Goal: Information Seeking & Learning: Learn about a topic

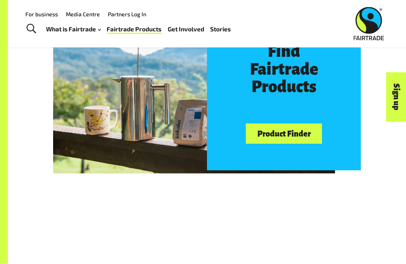
scroll to position [352, 0]
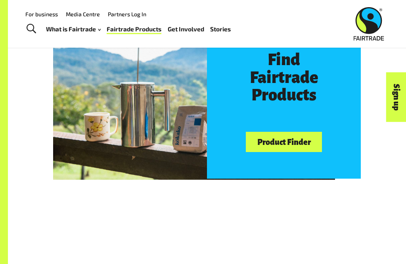
click at [307, 140] on link "Product Finder" at bounding box center [284, 142] width 76 height 20
click at [311, 132] on link "Product Finder" at bounding box center [284, 142] width 76 height 20
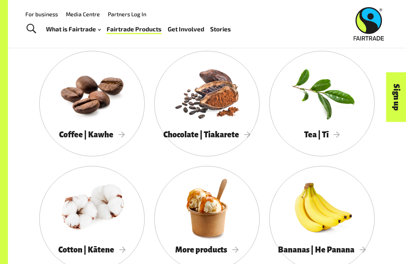
scroll to position [572, 0]
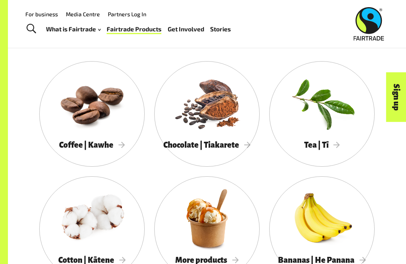
click at [101, 140] on span "Coffee | Kawhe" at bounding box center [92, 144] width 66 height 9
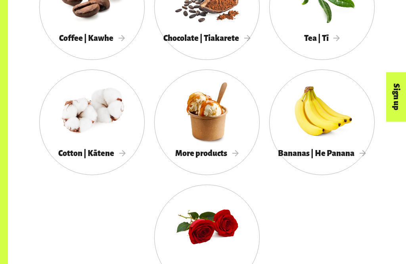
scroll to position [679, 0]
click at [241, 115] on div at bounding box center [207, 111] width 106 height 69
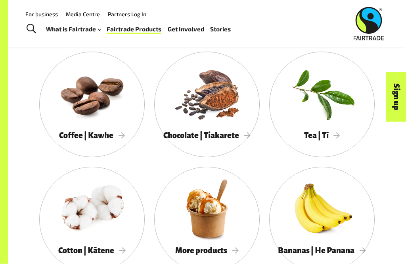
scroll to position [582, 0]
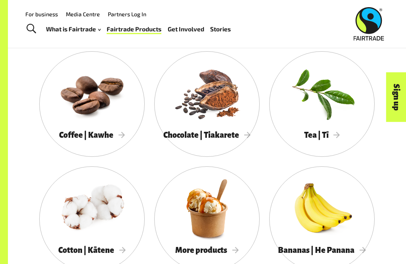
click at [75, 139] on span "Coffee | Kawhe" at bounding box center [92, 135] width 66 height 9
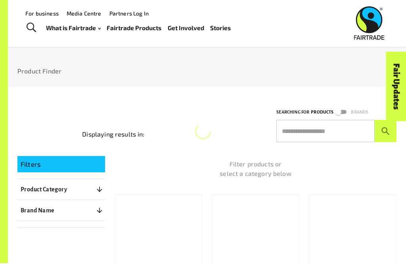
scroll to position [15, 0]
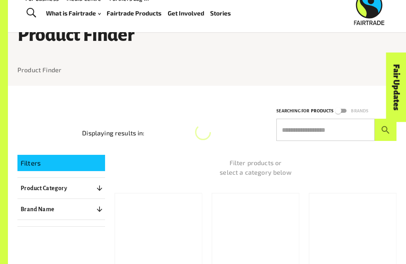
click at [190, 235] on div "Coffee" at bounding box center [159, 237] width 88 height 89
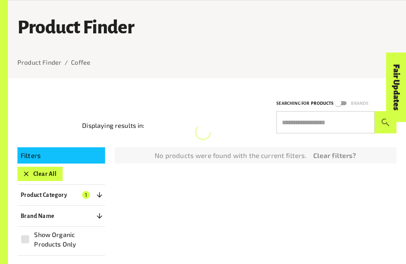
scroll to position [101, 0]
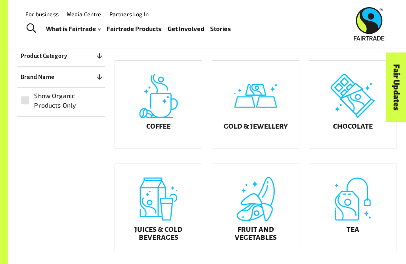
scroll to position [140, 0]
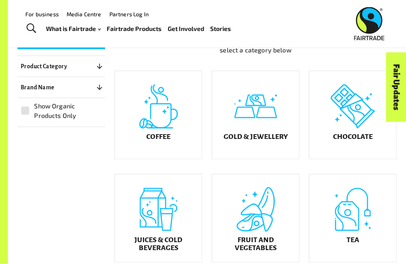
click at [160, 133] on div "Coffee" at bounding box center [158, 115] width 87 height 88
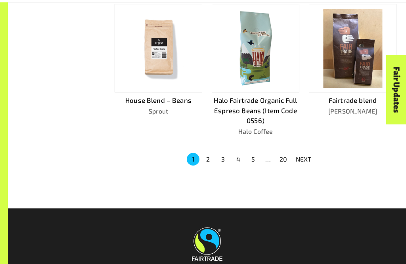
scroll to position [468, 0]
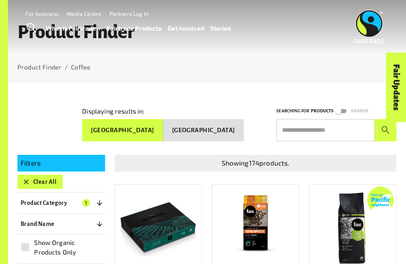
scroll to position [0, 0]
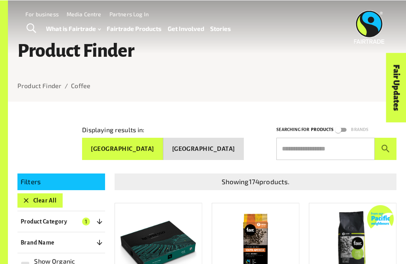
click at [241, 146] on button "New Zealand" at bounding box center [204, 148] width 81 height 22
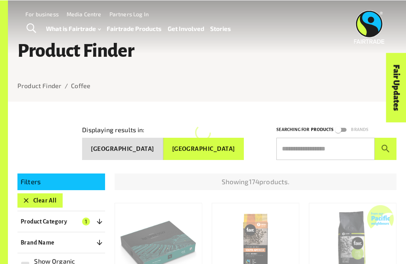
click at [233, 149] on button "New Zealand" at bounding box center [204, 148] width 81 height 22
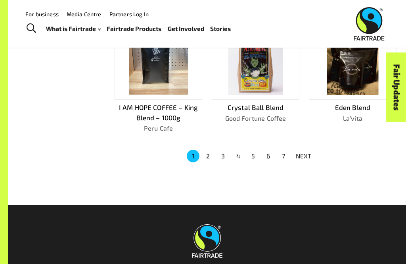
scroll to position [454, 0]
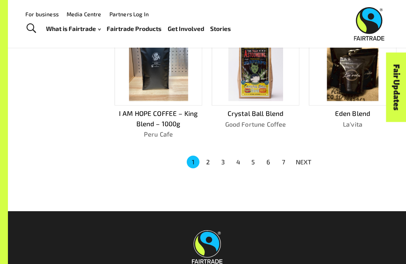
click at [307, 157] on p "NEXT" at bounding box center [304, 162] width 16 height 10
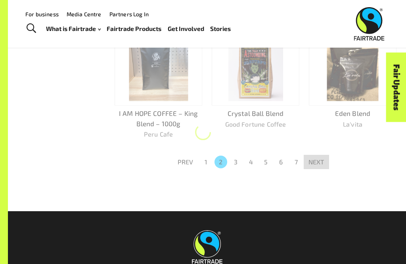
click at [308, 163] on button "NEXT" at bounding box center [316, 162] width 25 height 14
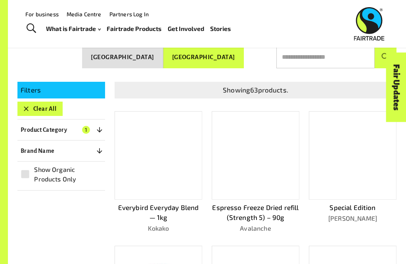
scroll to position [0, 0]
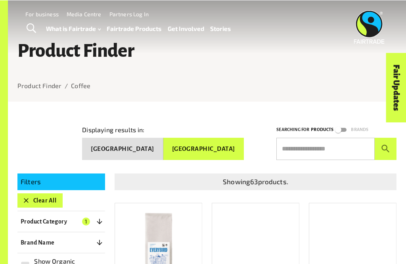
click at [163, 144] on button "Australia" at bounding box center [122, 148] width 81 height 22
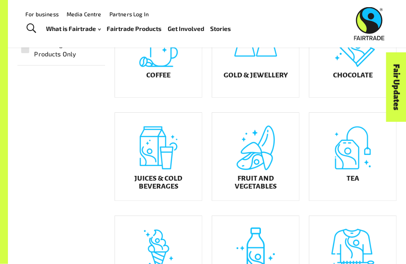
scroll to position [202, 0]
click at [248, 73] on div "Gold & Jewellery" at bounding box center [255, 54] width 87 height 88
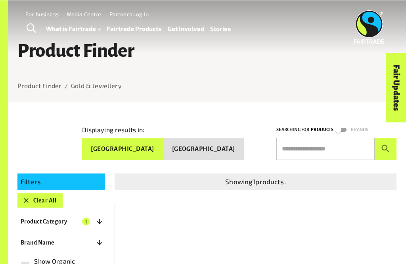
click at [196, 157] on button "New Zealand" at bounding box center [204, 148] width 81 height 22
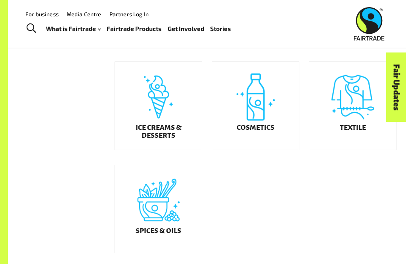
scroll to position [356, 0]
click at [343, 150] on div "Textile" at bounding box center [353, 106] width 87 height 88
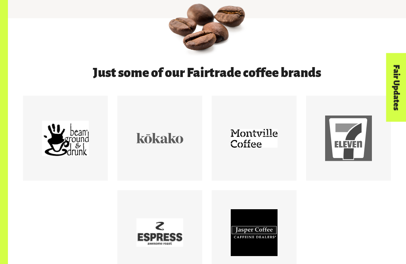
scroll to position [293, 0]
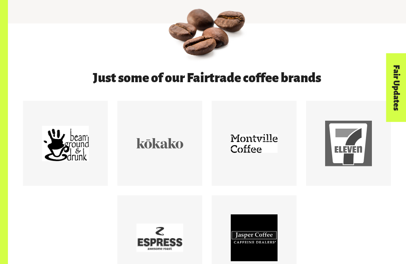
click at [267, 154] on div at bounding box center [254, 143] width 47 height 47
click at [262, 164] on div at bounding box center [254, 143] width 47 height 47
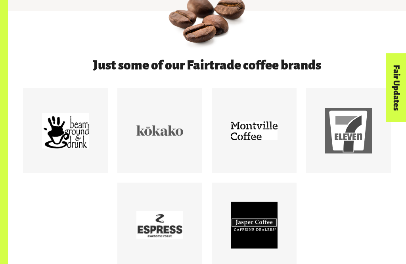
click at [334, 146] on div at bounding box center [348, 130] width 47 height 47
click at [52, 135] on div at bounding box center [65, 130] width 47 height 47
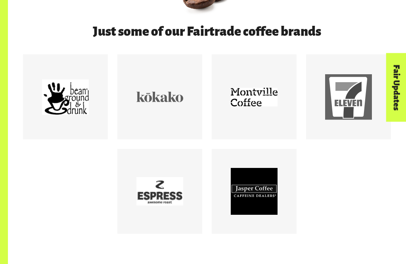
scroll to position [341, 0]
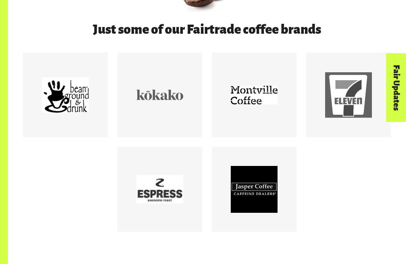
click at [182, 213] on div at bounding box center [160, 189] width 47 height 47
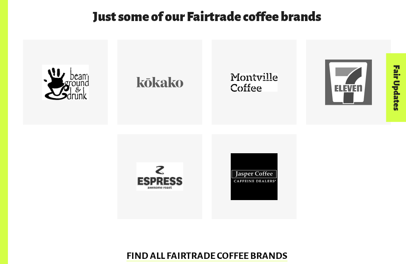
click at [250, 190] on div at bounding box center [254, 176] width 47 height 47
click at [38, 102] on div at bounding box center [65, 82] width 85 height 85
click at [268, 189] on div at bounding box center [254, 176] width 47 height 47
click at [268, 106] on div at bounding box center [254, 82] width 47 height 47
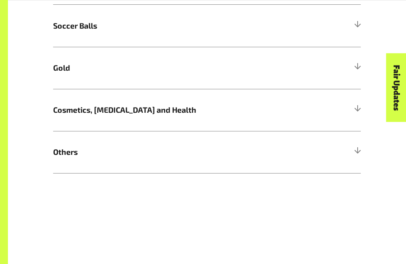
scroll to position [528, 0]
click at [360, 31] on h5 "Soccer Balls" at bounding box center [207, 25] width 308 height 42
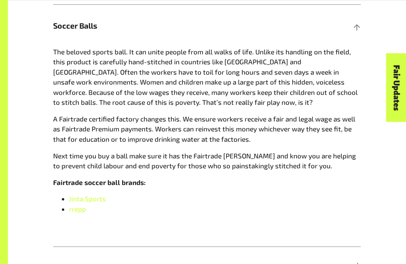
click at [360, 22] on h5 "Soccer Balls" at bounding box center [207, 25] width 308 height 42
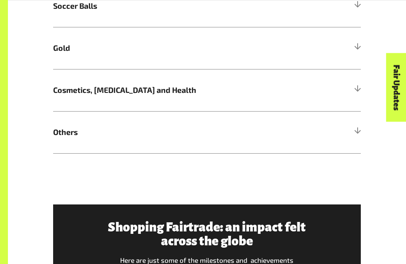
scroll to position [548, 0]
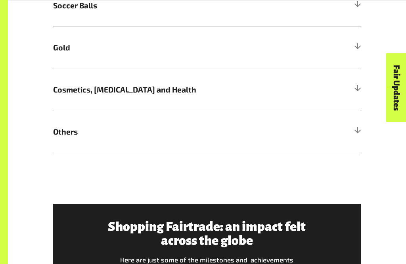
click at [365, 122] on div "Fair Updates" at bounding box center [352, 112] width 69 height 20
click at [360, 87] on div at bounding box center [357, 89] width 7 height 7
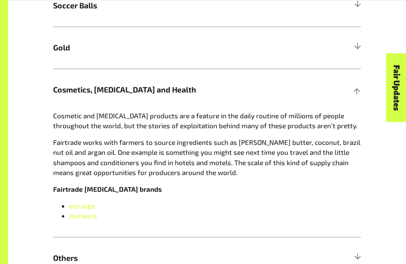
click at [360, 77] on h5 "Cosmetics, Skin Care and Health" at bounding box center [207, 90] width 308 height 42
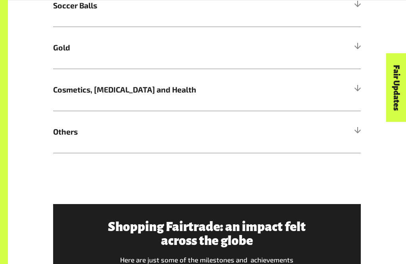
click at [360, 8] on div at bounding box center [357, 5] width 7 height 7
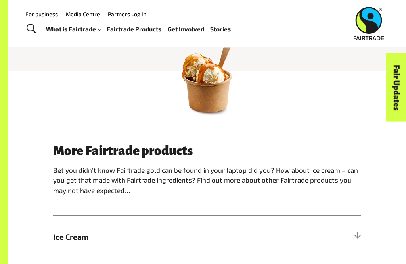
scroll to position [258, 0]
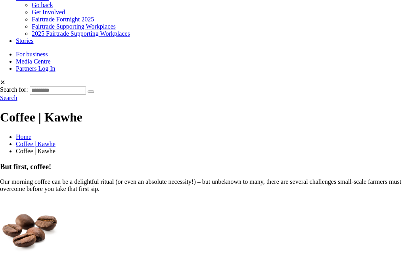
scroll to position [322, 0]
